Goal: Information Seeking & Learning: Learn about a topic

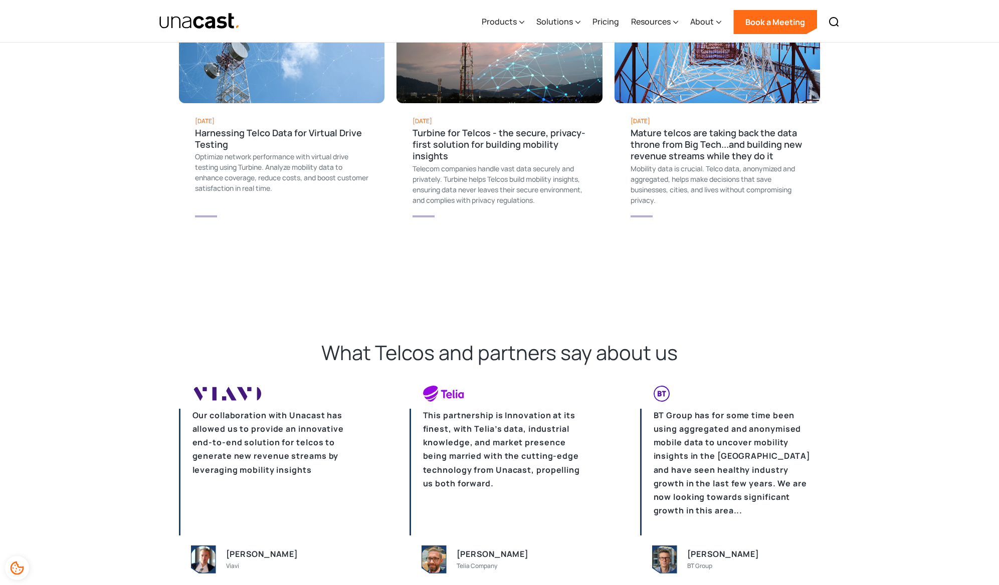
scroll to position [1686, 0]
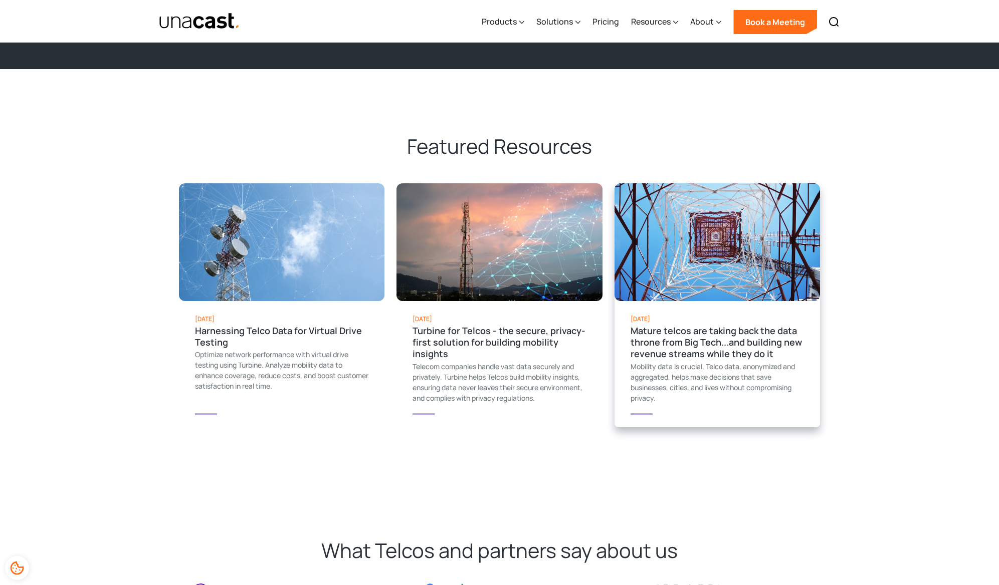
click at [705, 327] on div "Mature telcos are taking back the data throne from Big Tech...and building new …" at bounding box center [717, 342] width 174 height 35
click at [198, 20] on img "home" at bounding box center [200, 22] width 82 height 18
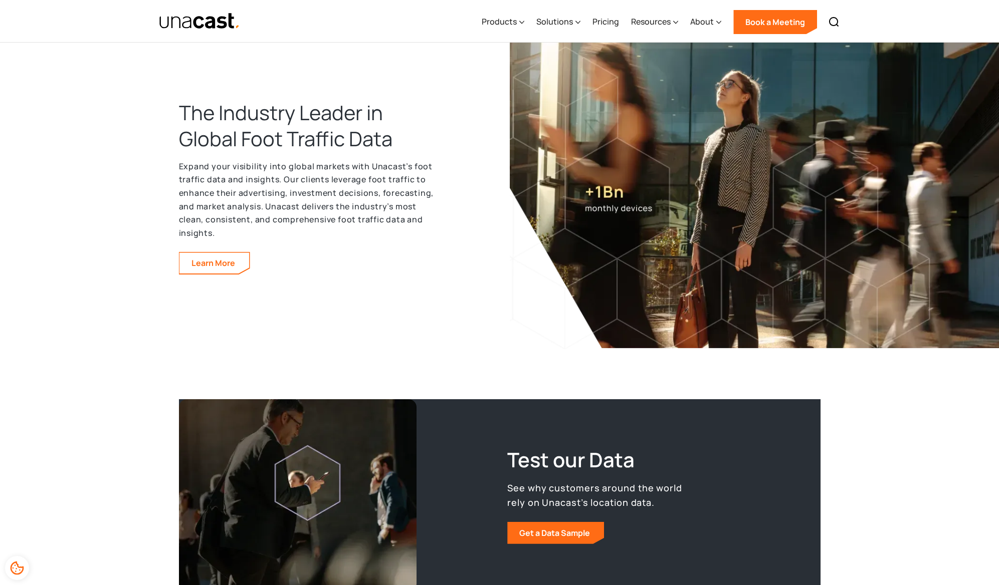
scroll to position [921, 0]
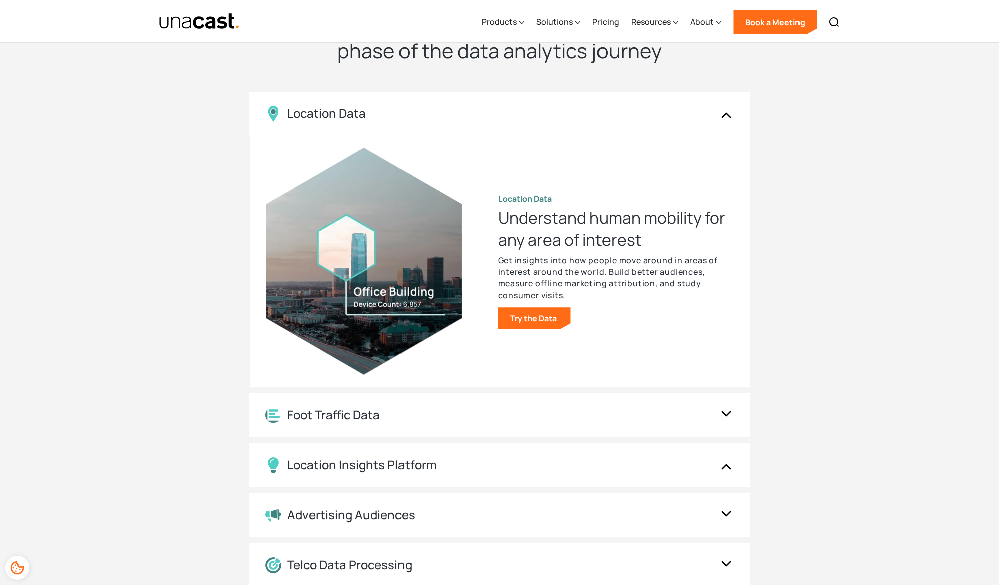
click at [233, 15] on img "home" at bounding box center [200, 22] width 82 height 18
